Goal: Information Seeking & Learning: Check status

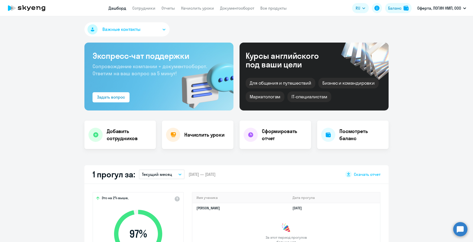
select select "30"
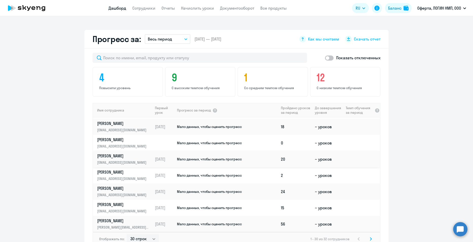
scroll to position [373, 0]
click at [357, 145] on td at bounding box center [362, 143] width 36 height 16
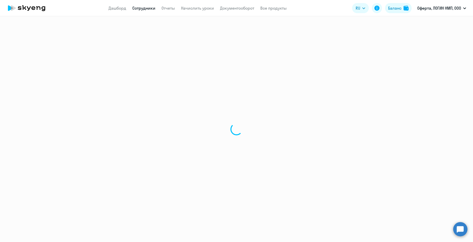
select select "english"
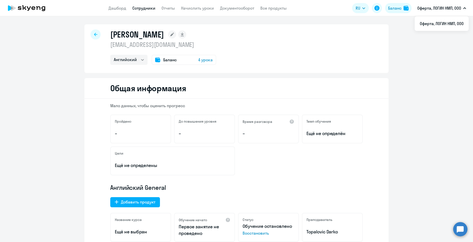
click at [94, 34] on icon at bounding box center [95, 34] width 3 height 3
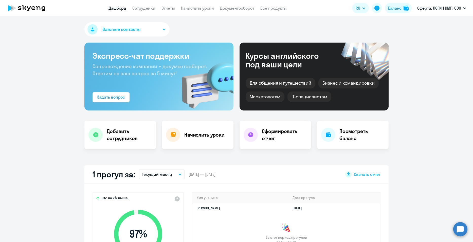
select select "30"
click at [419, 213] on app-truancy-attendance-dashboard "1 прогул за: Текущий месяц – [DATE] — [DATE] Скачать отчет Это на 2% выше, 97 %…" at bounding box center [236, 228] width 473 height 127
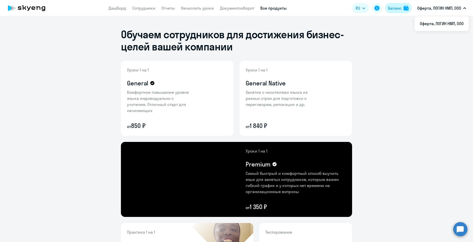
click at [397, 10] on div "Баланс" at bounding box center [394, 8] width 13 height 6
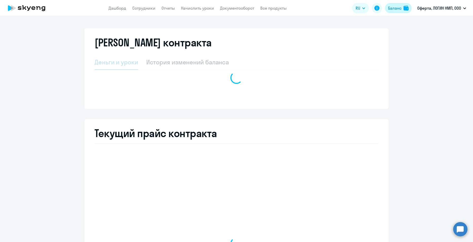
select select "english_adult_not_native_speaker"
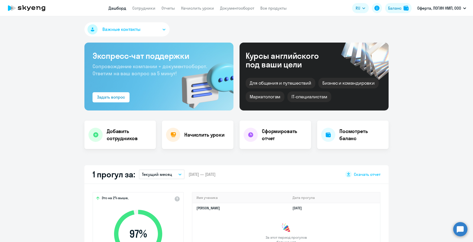
select select "30"
